Goal: Navigation & Orientation: Understand site structure

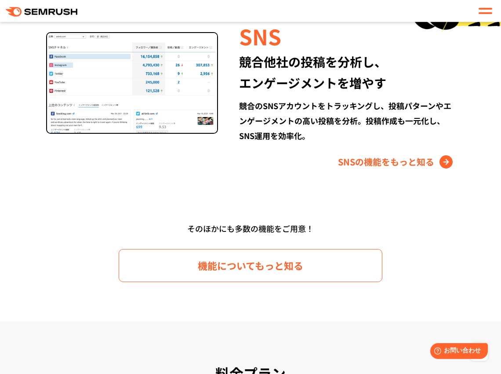
scroll to position [1266, 0]
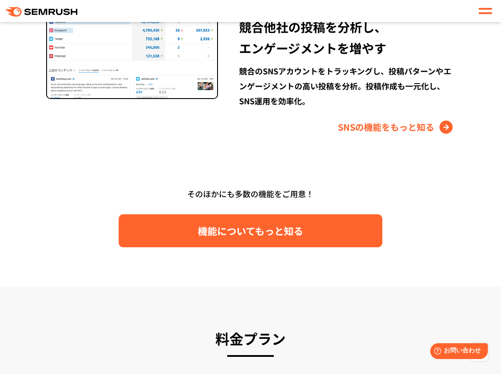
click at [215, 236] on span "機能についてもっと知る" at bounding box center [251, 230] width 106 height 15
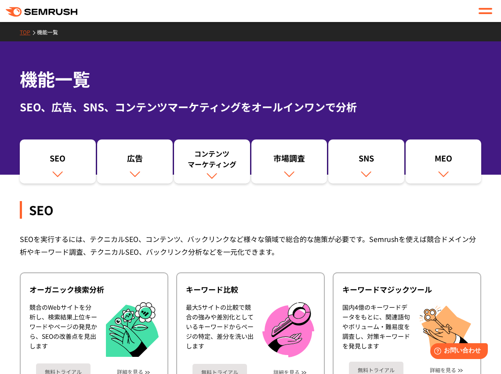
click at [27, 35] on link "TOP" at bounding box center [28, 31] width 17 height 7
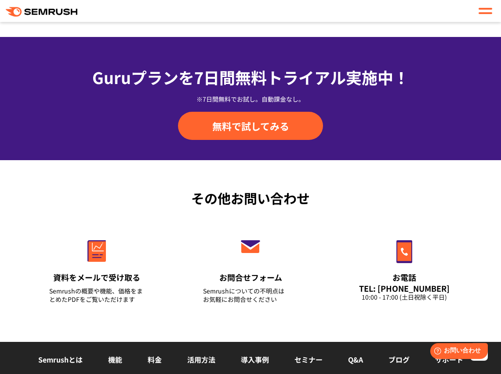
scroll to position [3271, 0]
